Goal: Book appointment/travel/reservation

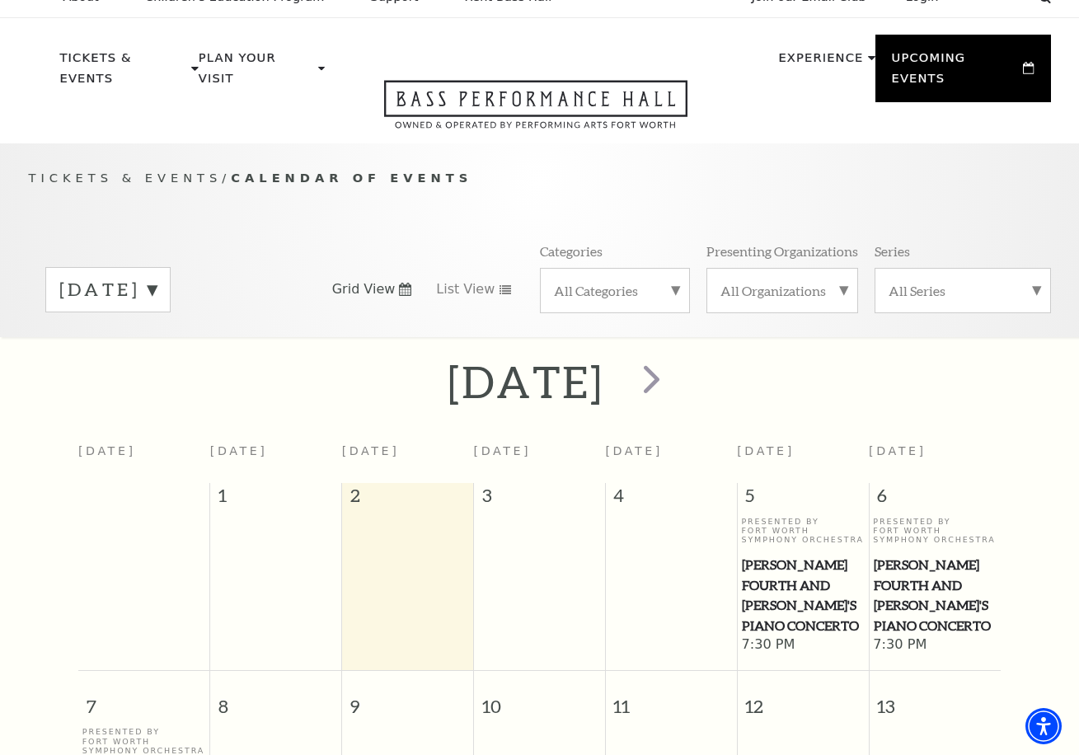
scroll to position [21, 0]
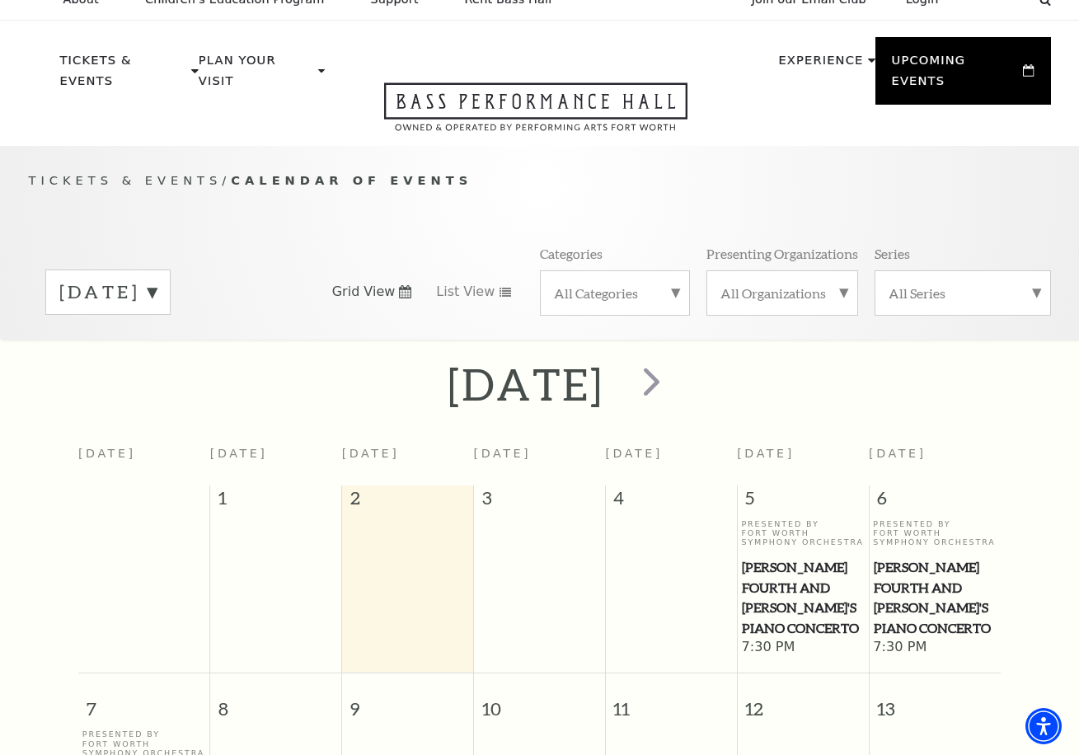
click at [157, 279] on label "September 2025" at bounding box center [107, 292] width 97 height 26
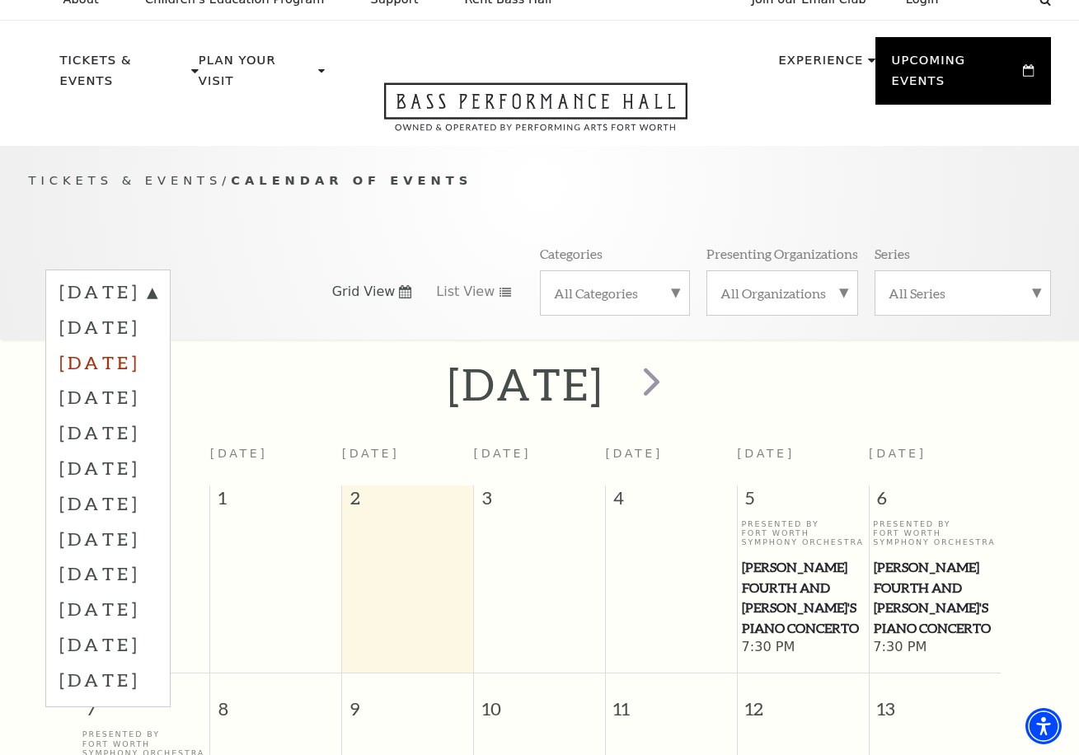
click at [157, 344] on label "November 2025" at bounding box center [107, 361] width 97 height 35
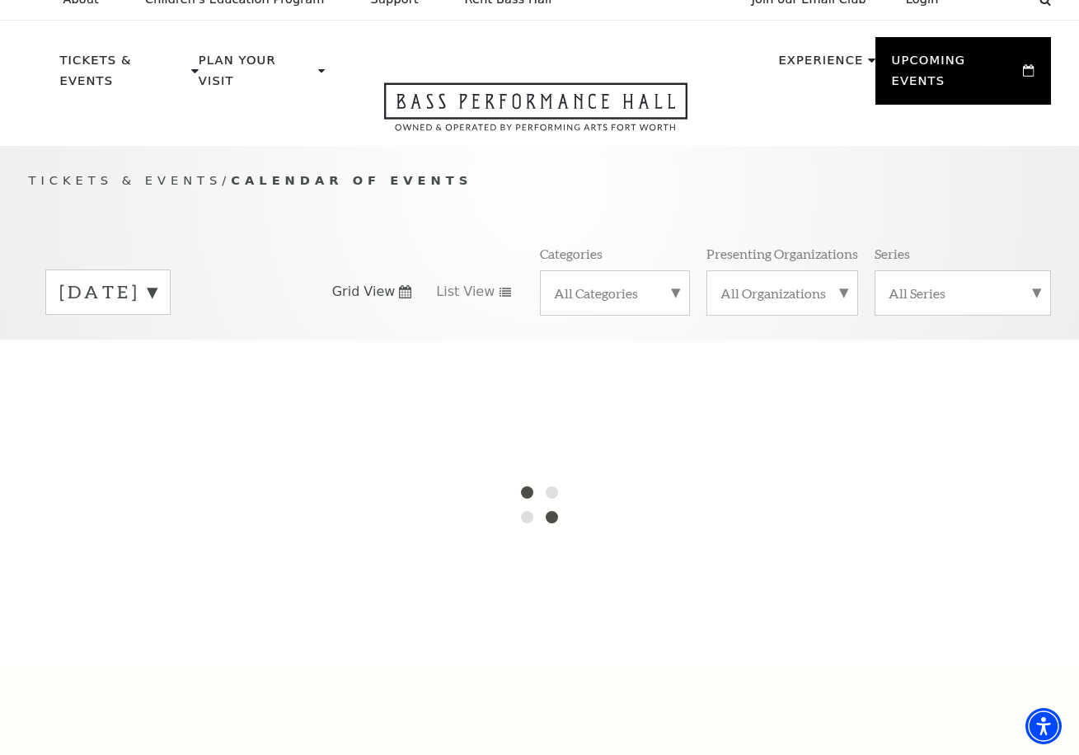
click at [157, 279] on label "September 2025" at bounding box center [107, 292] width 97 height 26
click at [251, 340] on div at bounding box center [539, 505] width 1079 height 330
click at [157, 309] on label "October 2025" at bounding box center [107, 326] width 97 height 35
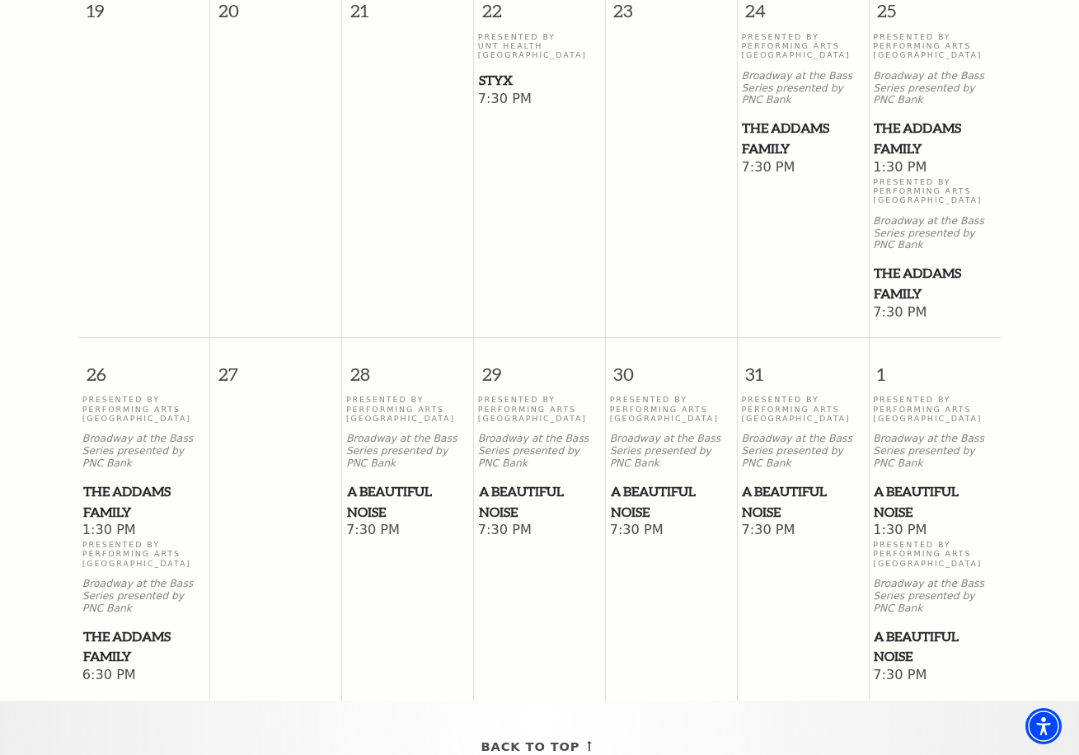
scroll to position [1223, 0]
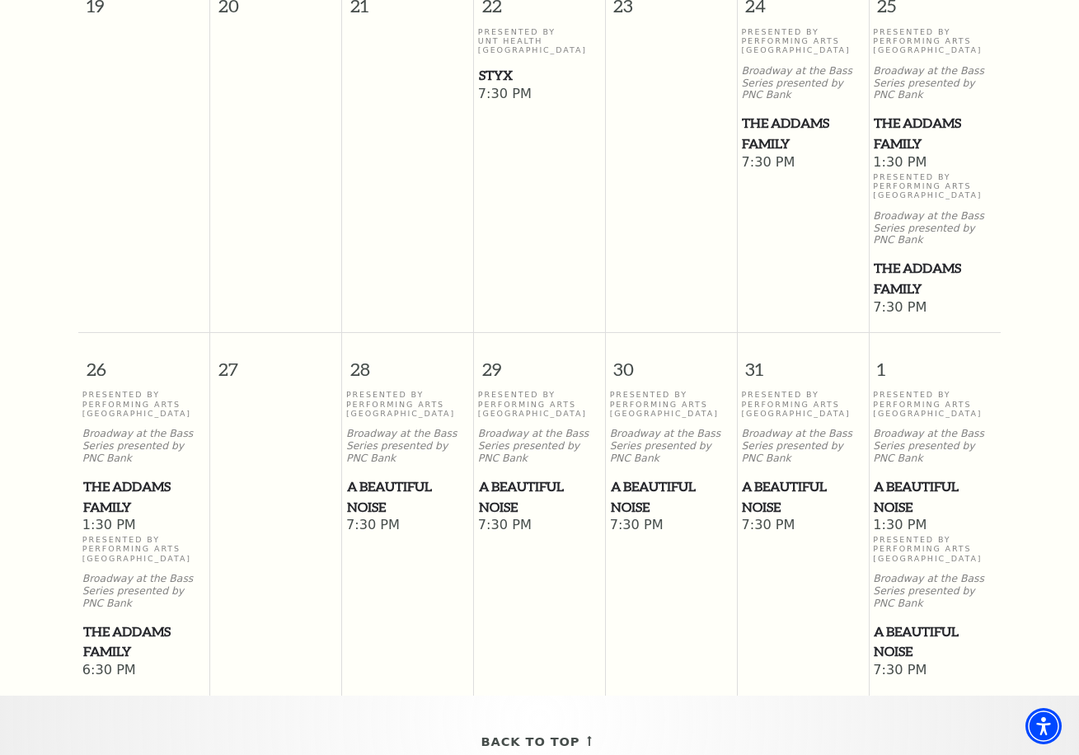
click at [947, 517] on span "1:30 PM" at bounding box center [935, 526] width 124 height 18
click at [889, 476] on span "A Beautiful Noise" at bounding box center [935, 496] width 122 height 40
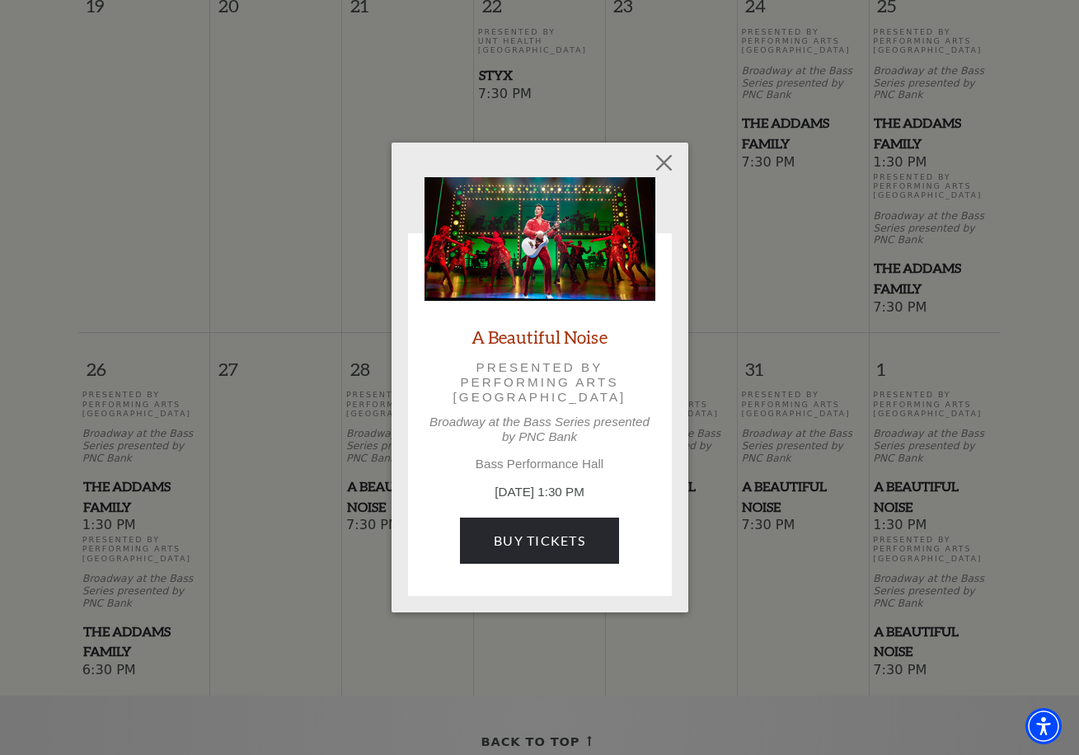
click at [558, 249] on img at bounding box center [539, 239] width 231 height 124
click at [560, 240] on img at bounding box center [539, 239] width 231 height 124
click at [578, 379] on p "Presented by Performing Arts Fort Worth" at bounding box center [539, 382] width 185 height 45
click at [616, 256] on img at bounding box center [539, 239] width 231 height 124
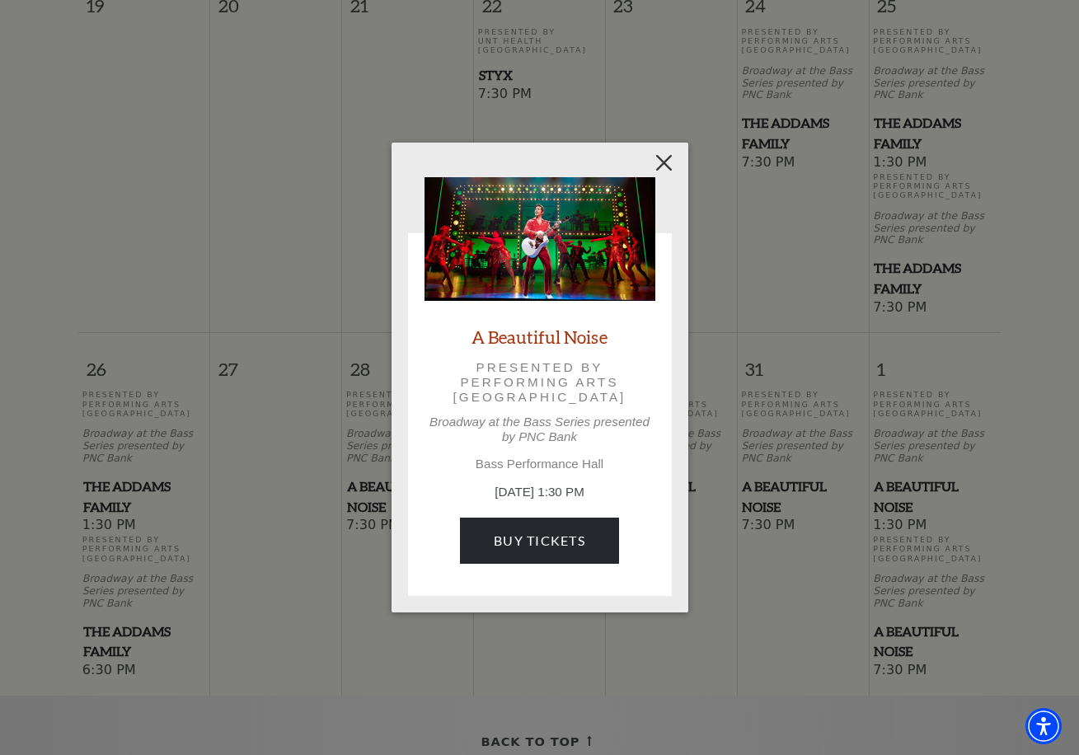
click at [665, 170] on button "Close" at bounding box center [663, 162] width 31 height 31
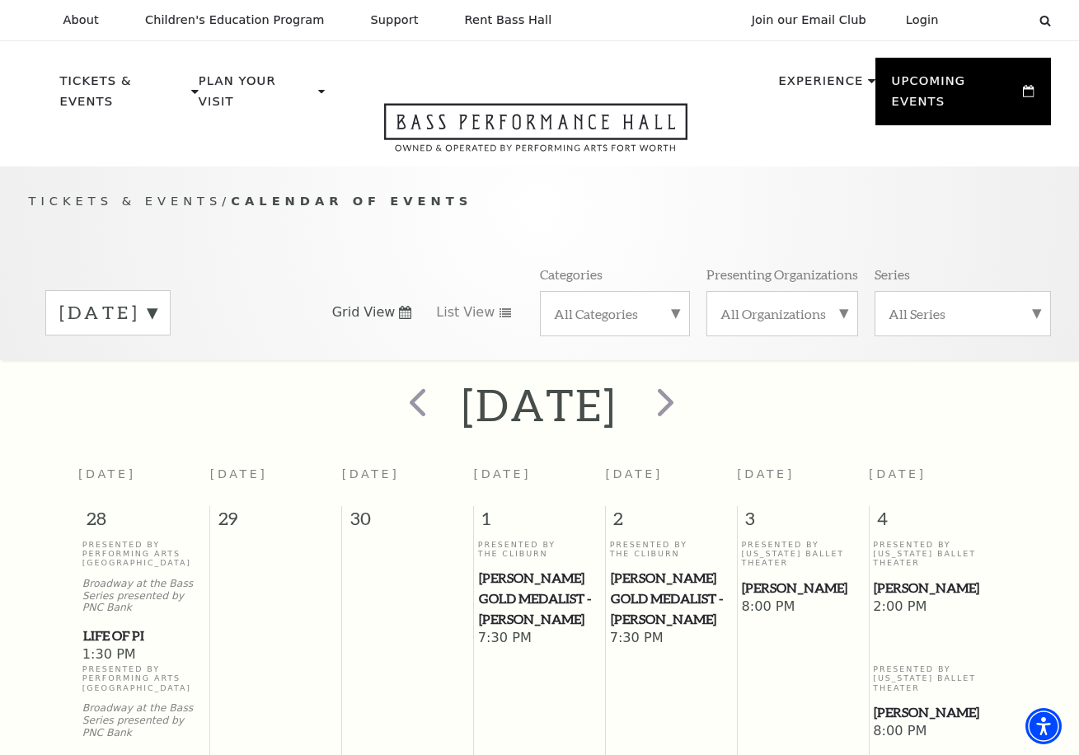
scroll to position [0, 0]
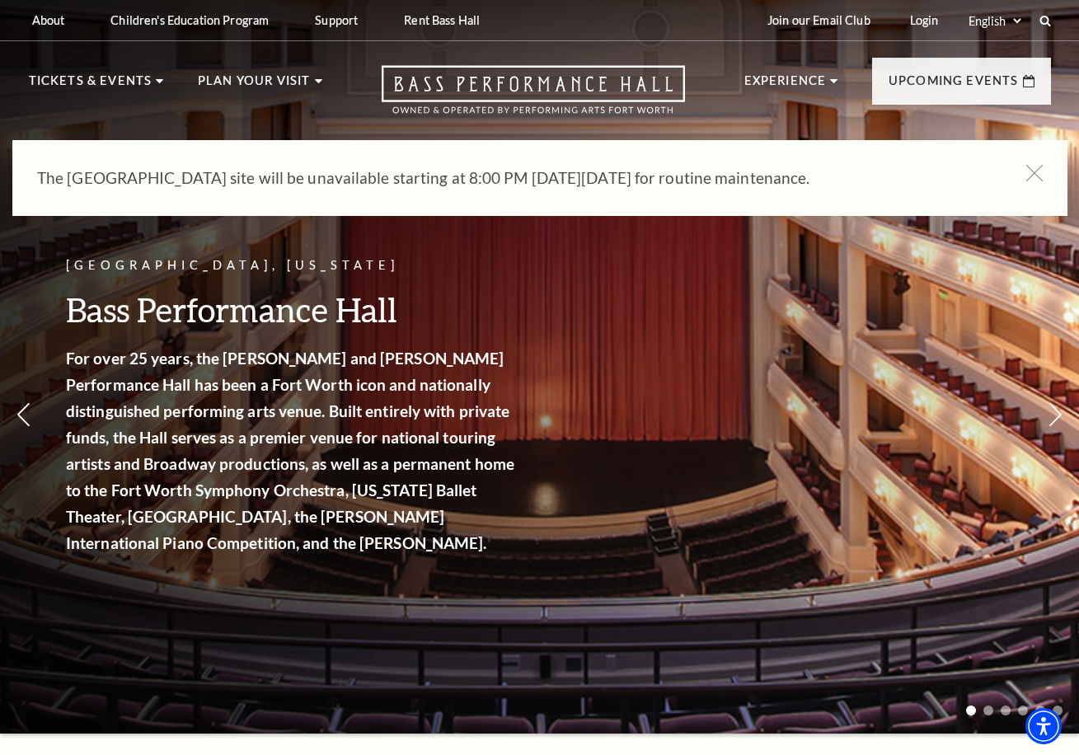
click at [363, 305] on h3 "Bass Performance Hall" at bounding box center [292, 309] width 453 height 42
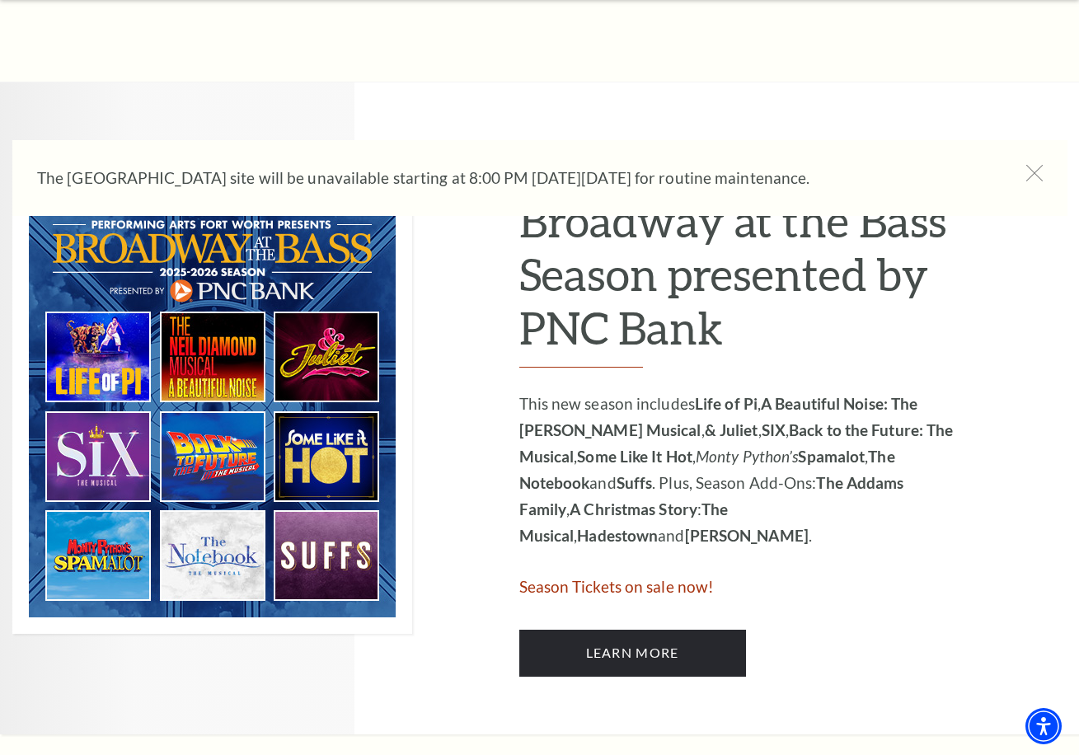
scroll to position [740, 0]
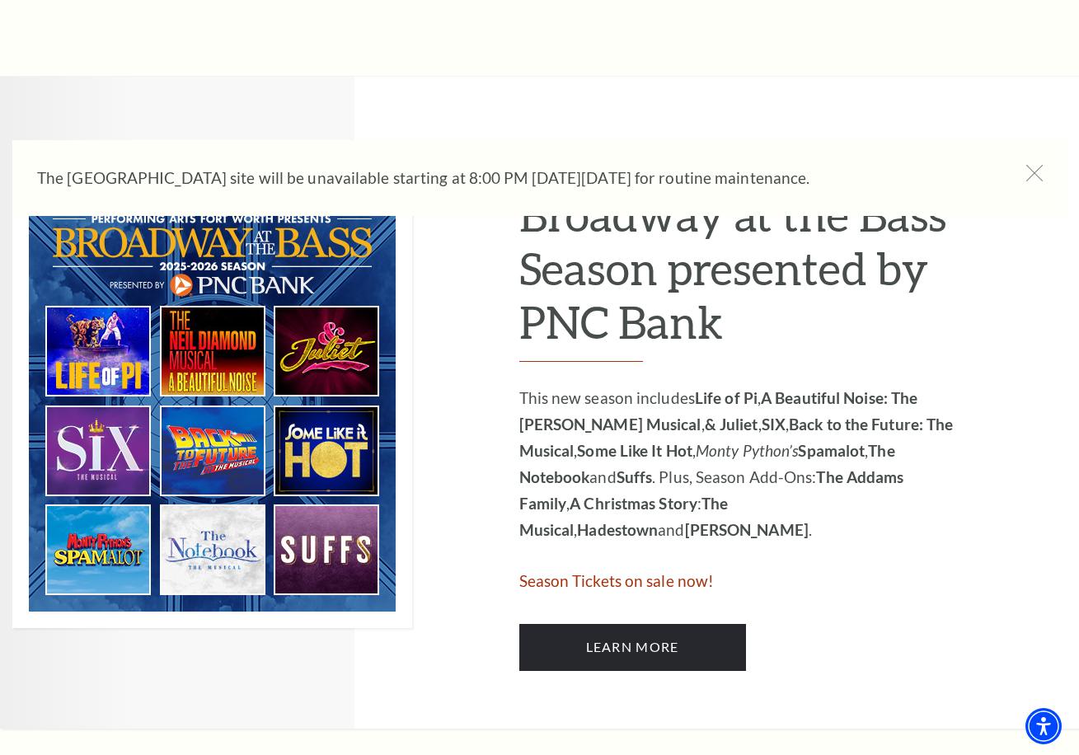
click at [110, 528] on img at bounding box center [212, 403] width 400 height 450
click at [106, 537] on img at bounding box center [212, 403] width 400 height 450
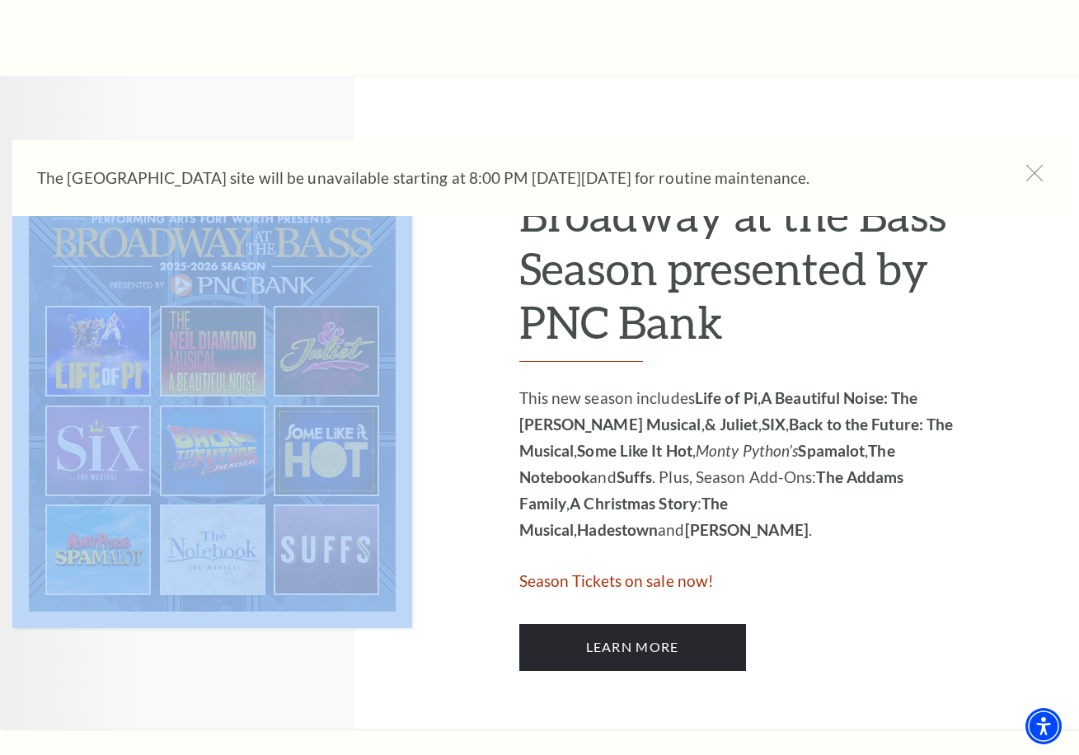
click at [106, 537] on img at bounding box center [212, 403] width 400 height 450
click at [308, 476] on img at bounding box center [212, 403] width 400 height 450
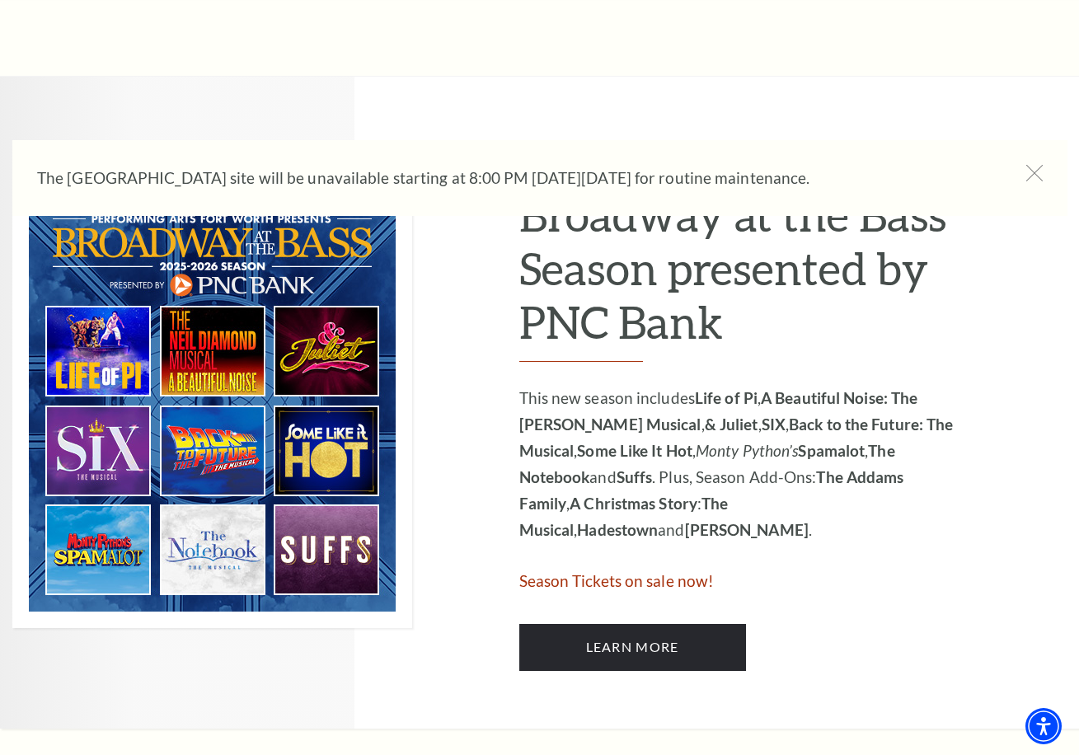
click at [101, 522] on img at bounding box center [212, 403] width 400 height 450
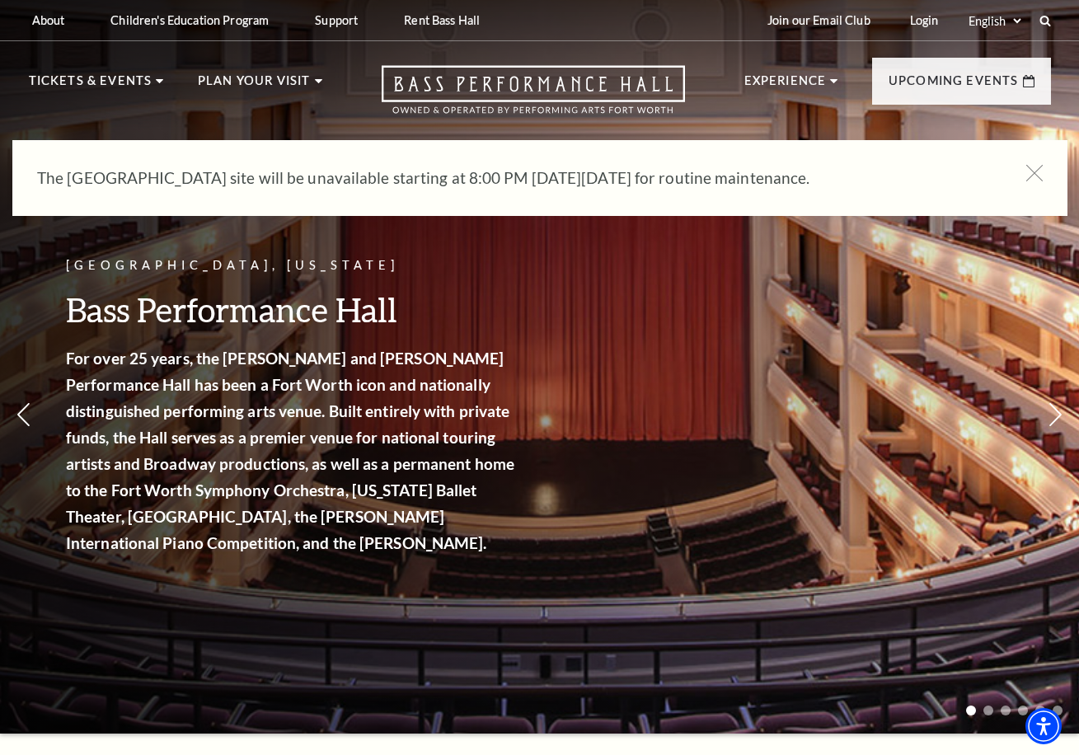
scroll to position [0, 0]
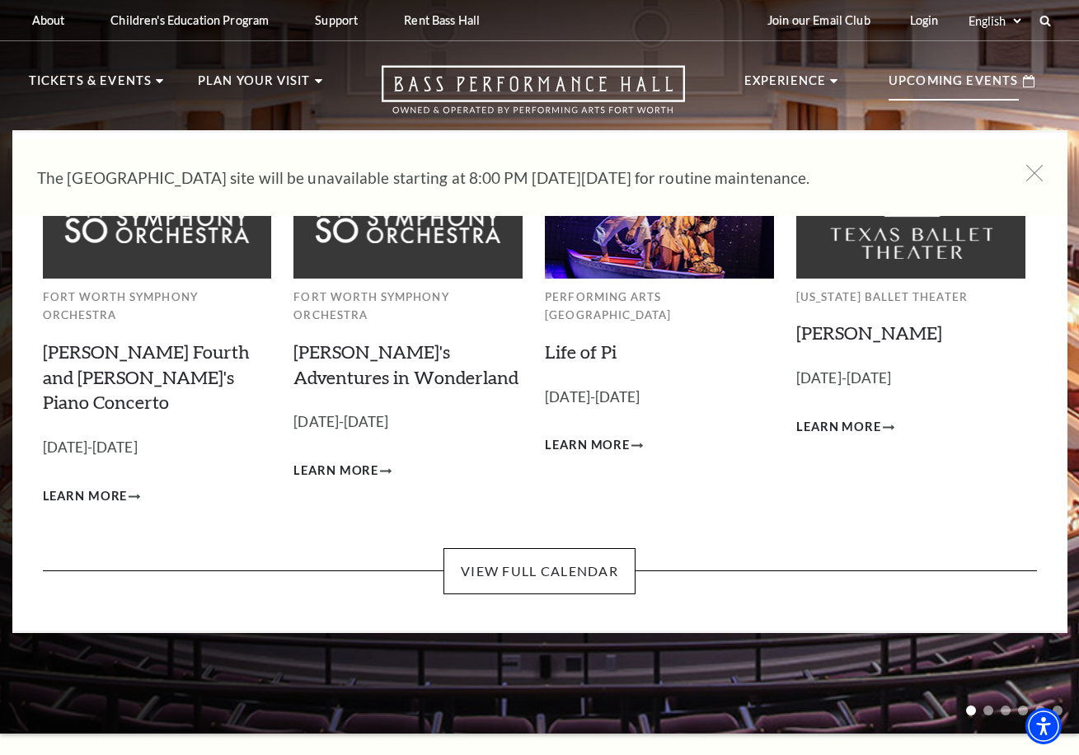
click at [916, 74] on p "Upcoming Events" at bounding box center [953, 86] width 130 height 30
click at [935, 78] on p "Upcoming Events" at bounding box center [953, 86] width 130 height 30
click at [952, 80] on p "Upcoming Events" at bounding box center [953, 86] width 130 height 30
